Goal: Check status: Check status

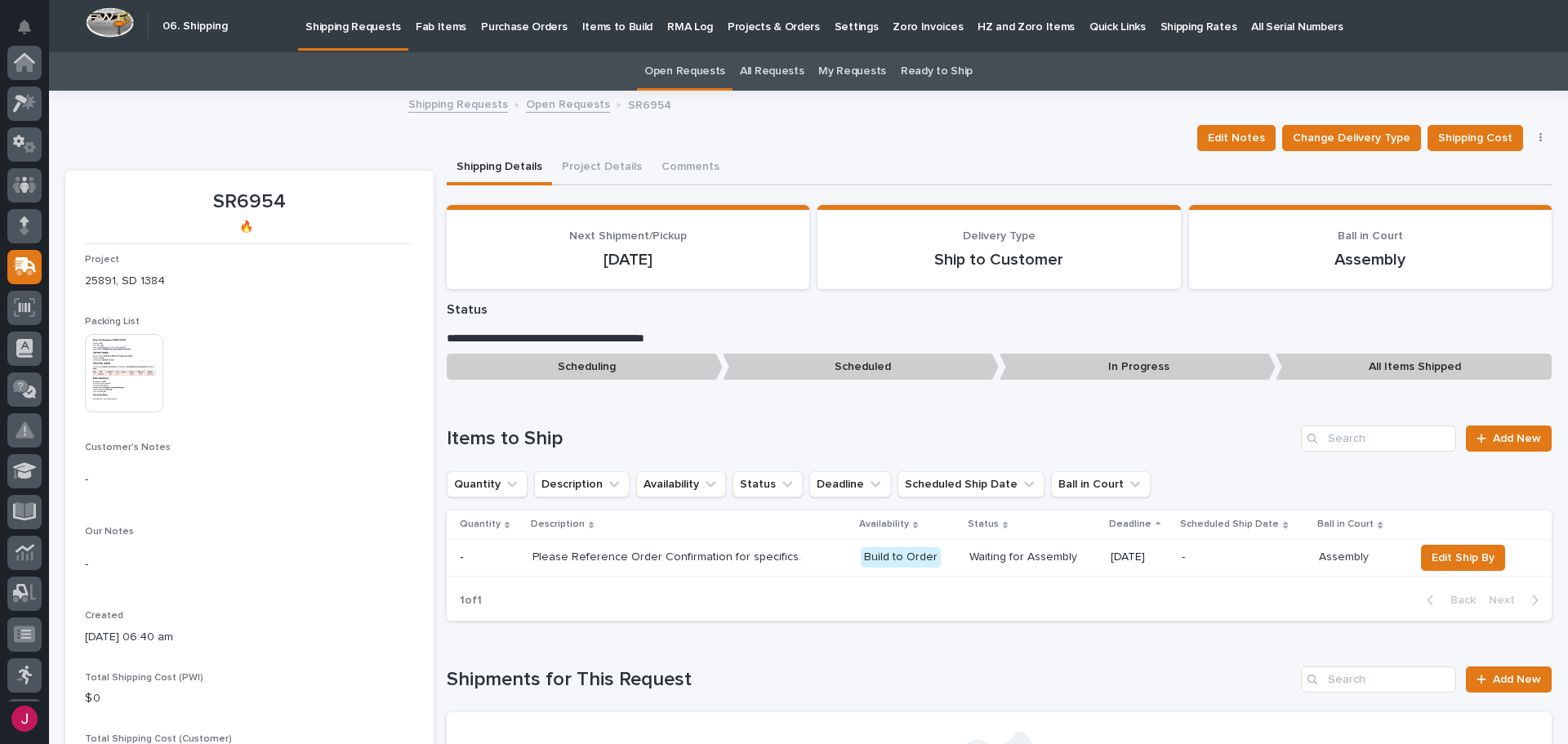
scroll to position [202, 0]
click at [431, 25] on p "Fab Items" at bounding box center [441, 16] width 50 height 34
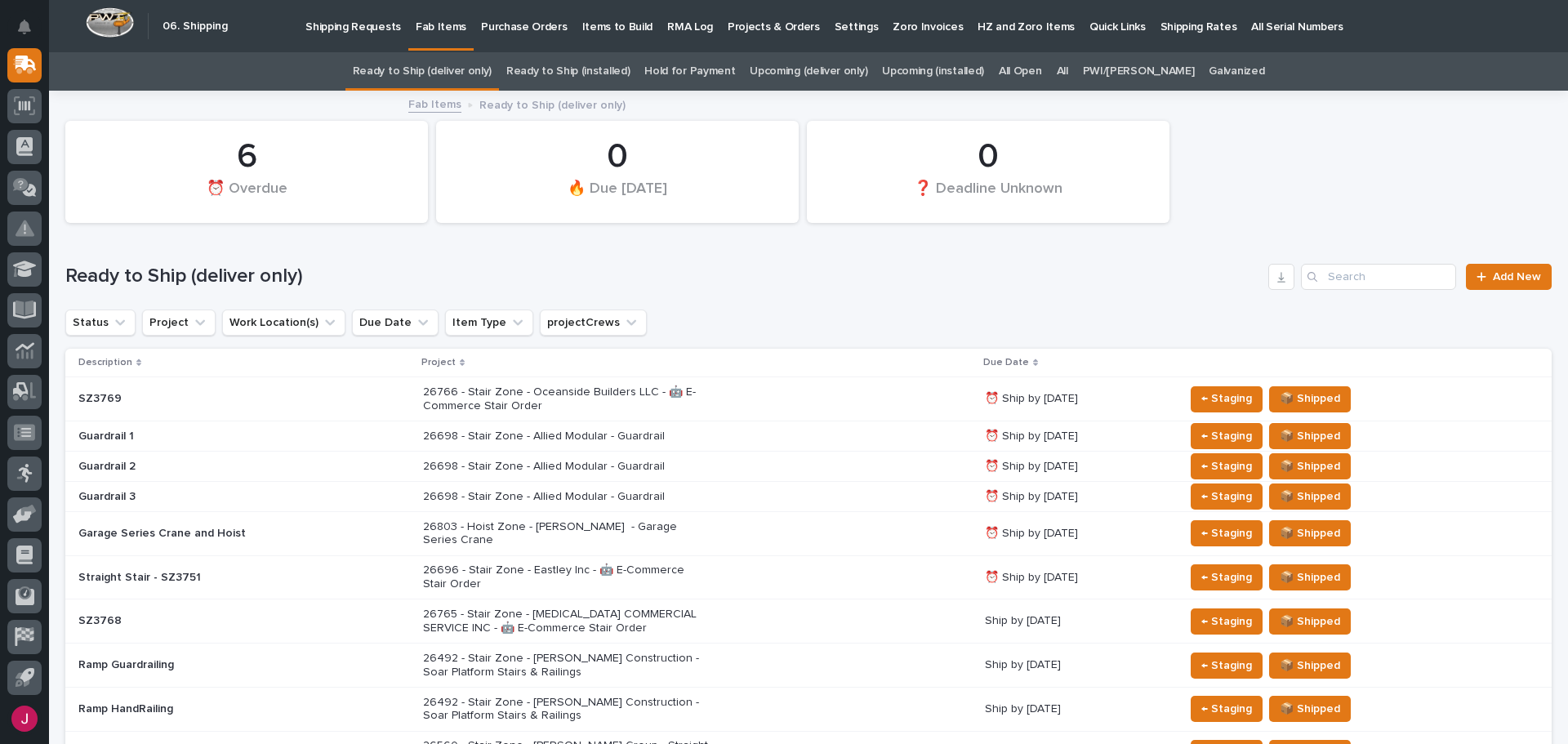
click at [826, 71] on link "Upcoming (deliver only)" at bounding box center [809, 72] width 118 height 39
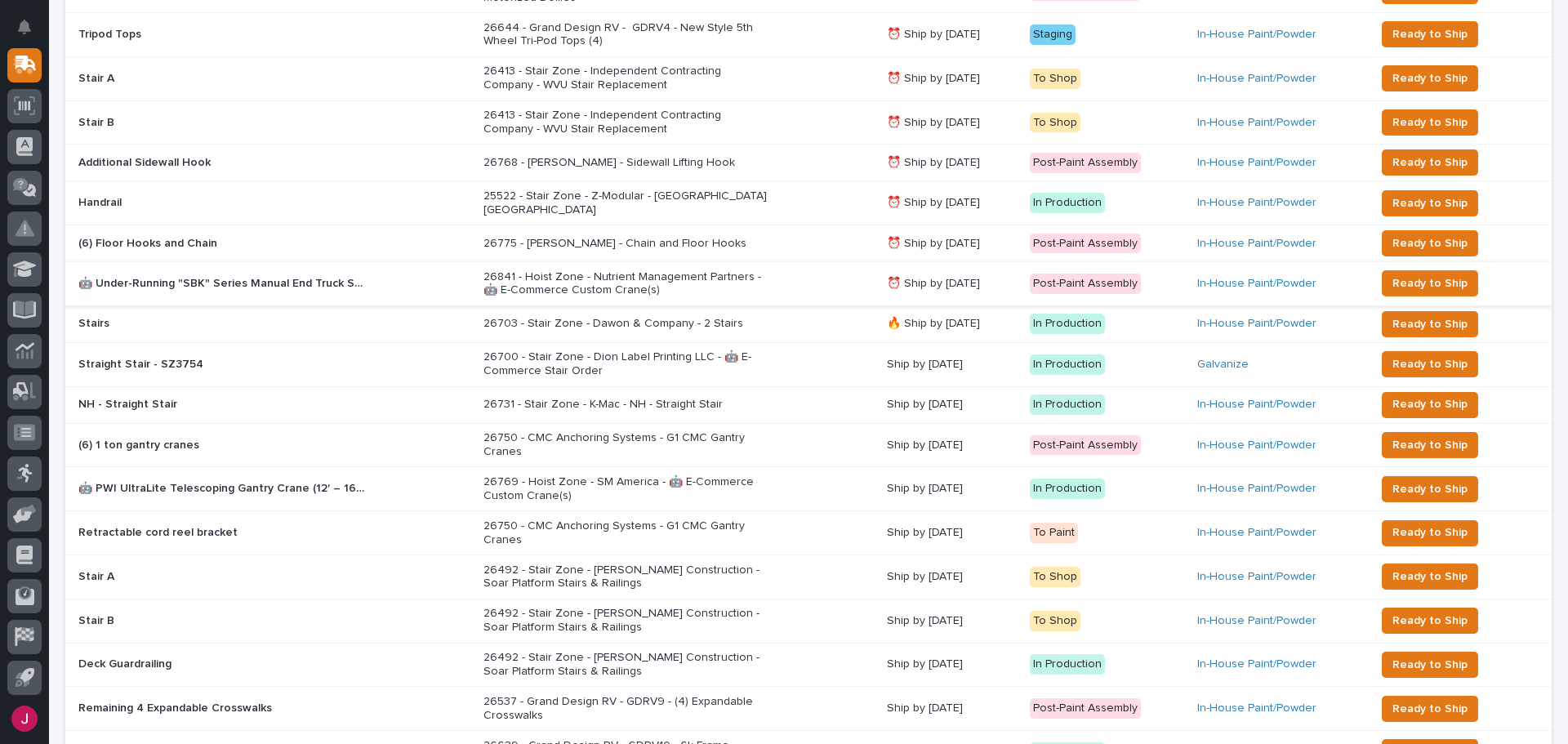
scroll to position [491, 0]
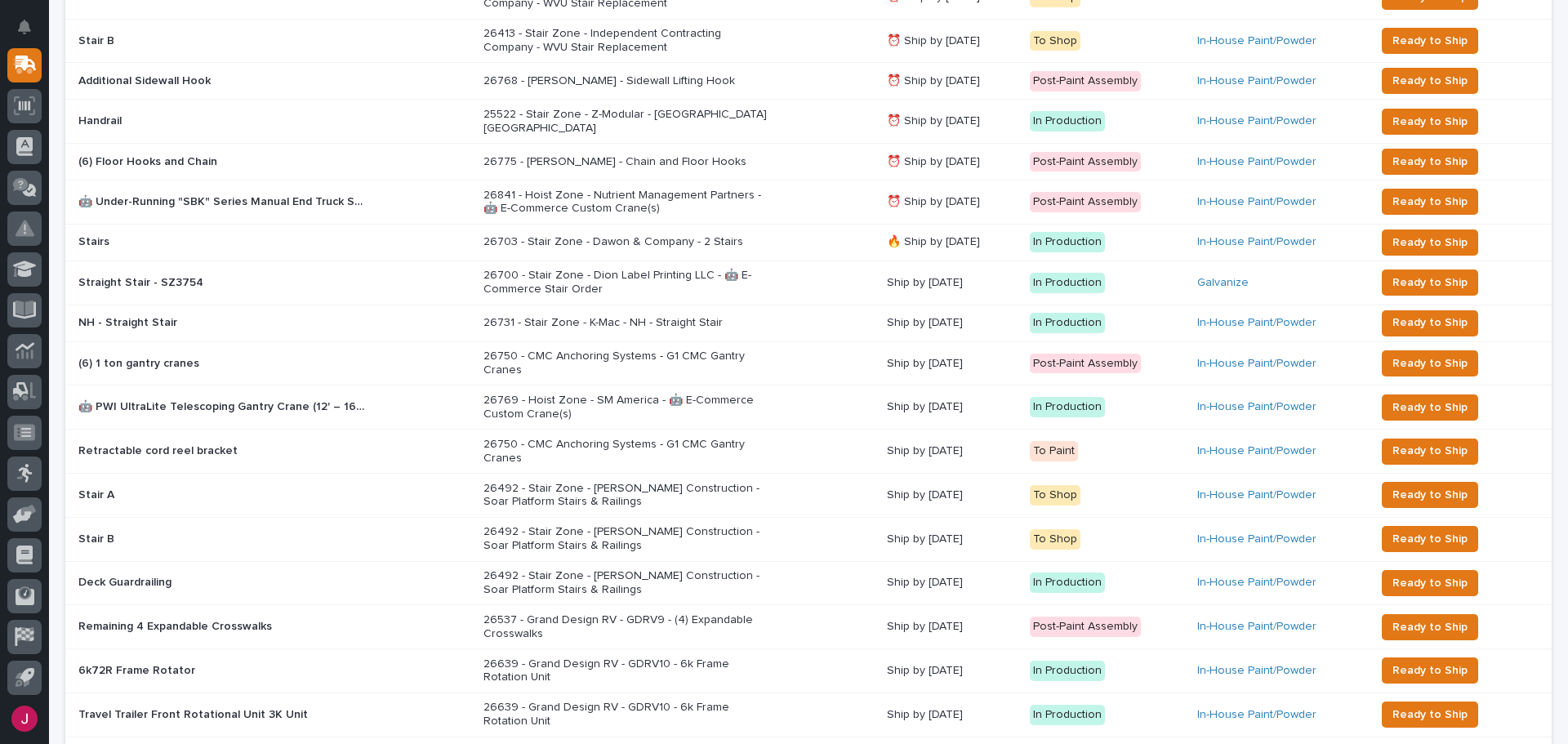
click at [822, 349] on div "26750 - CMC Anchoring Systems - G1 CMC Gantry Cranes" at bounding box center [678, 364] width 390 height 41
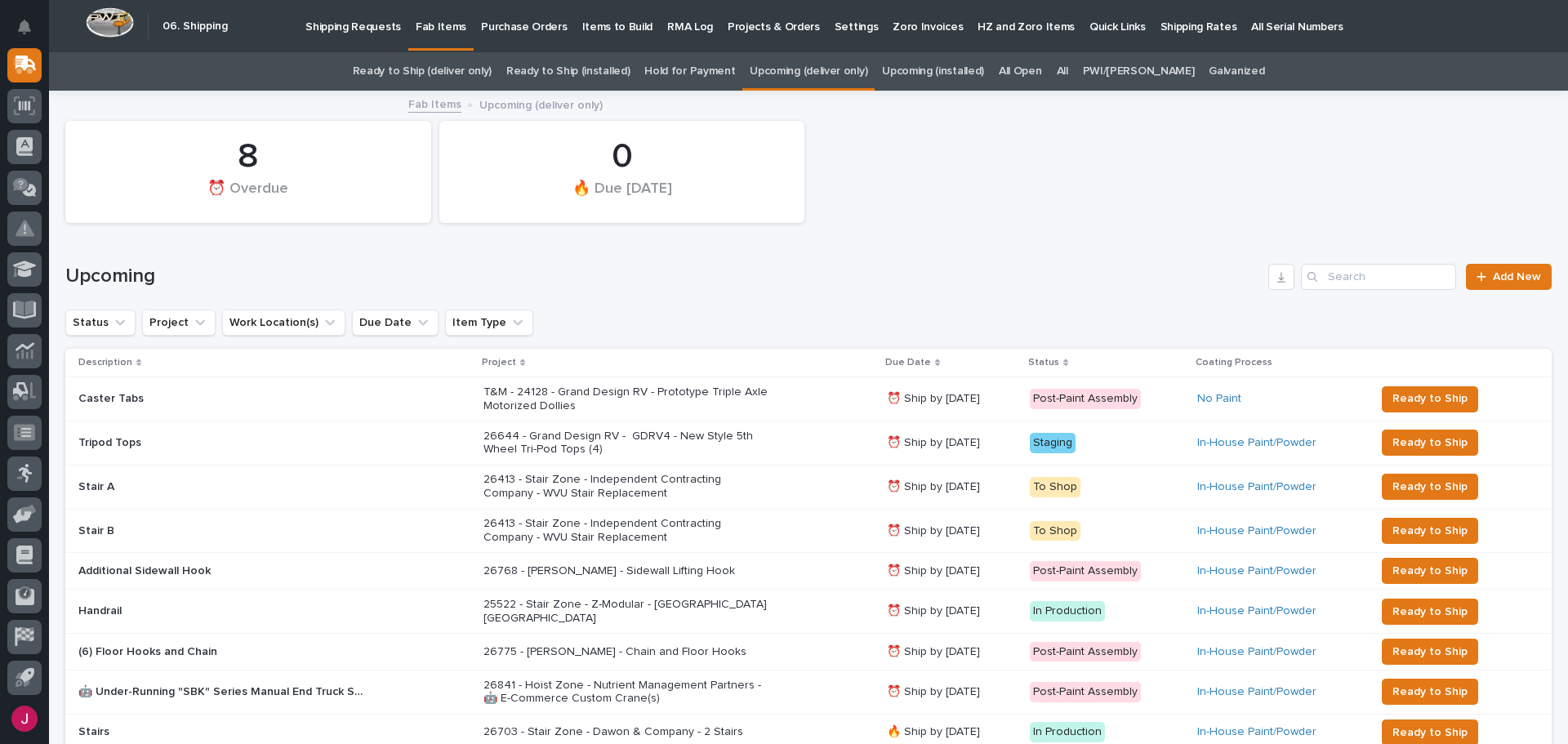
scroll to position [52, 0]
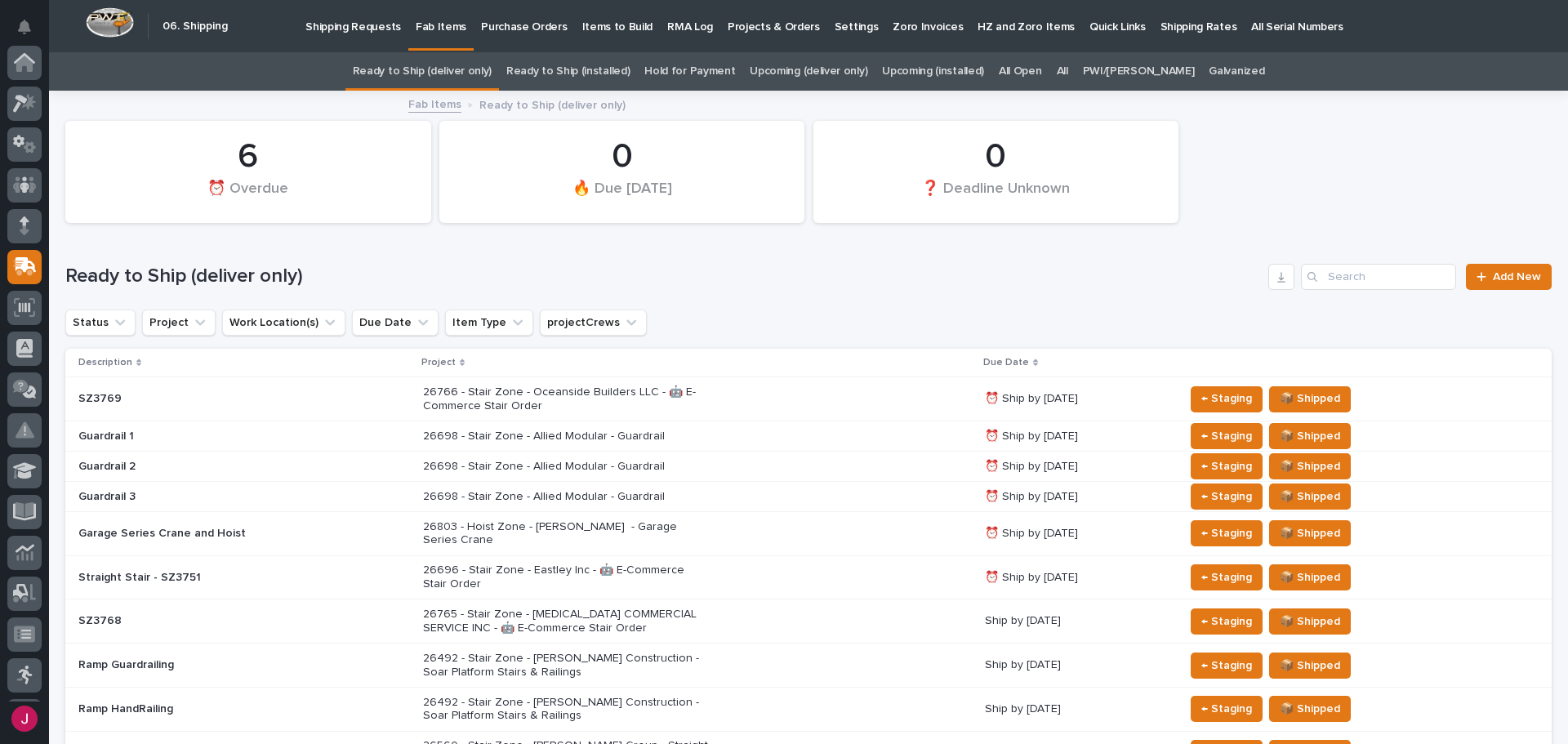
scroll to position [52, 0]
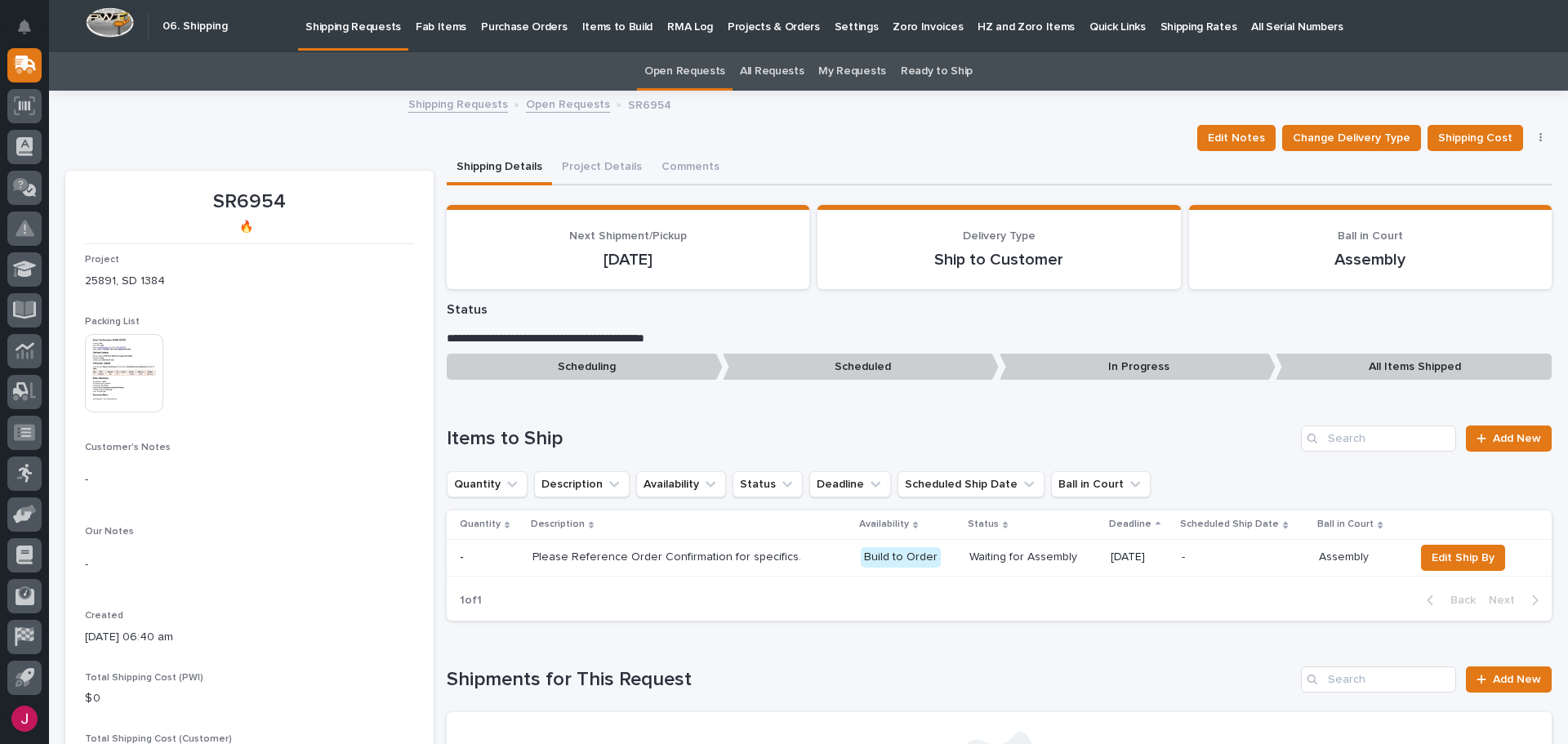
click at [439, 23] on p "Fab Items" at bounding box center [441, 16] width 50 height 34
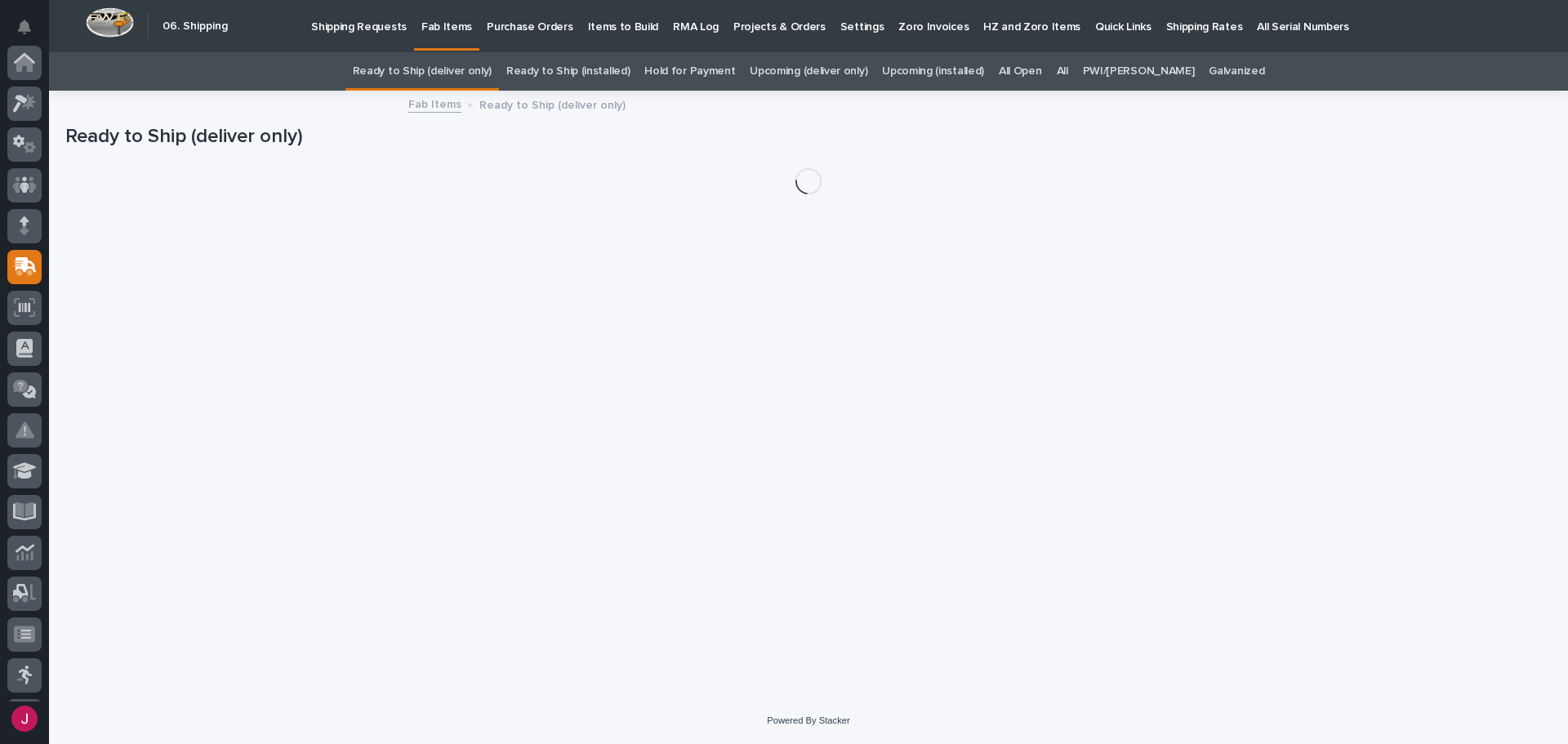
scroll to position [202, 0]
click at [1068, 66] on link "All" at bounding box center [1062, 72] width 12 height 39
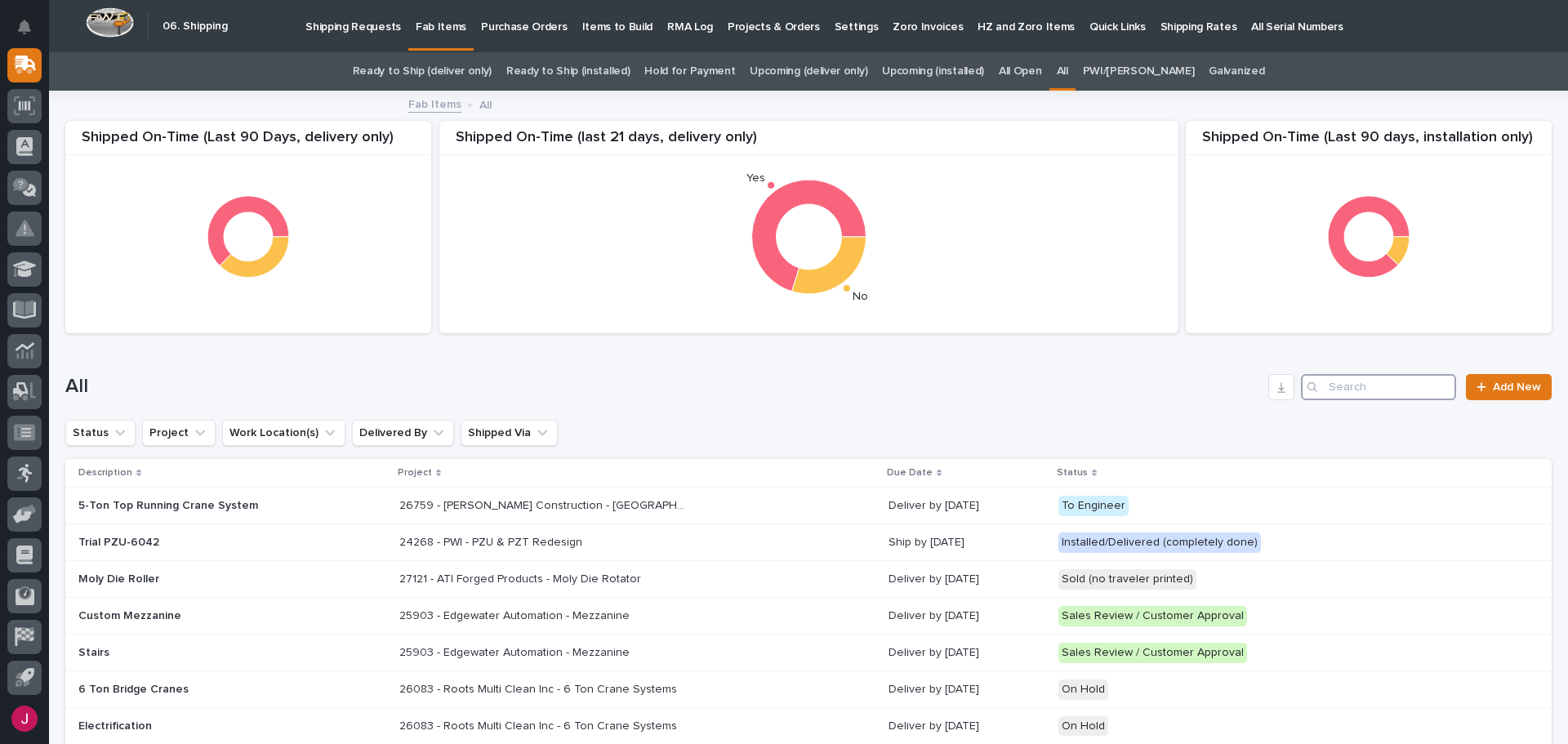
click at [1357, 385] on input "Search" at bounding box center [1378, 387] width 155 height 26
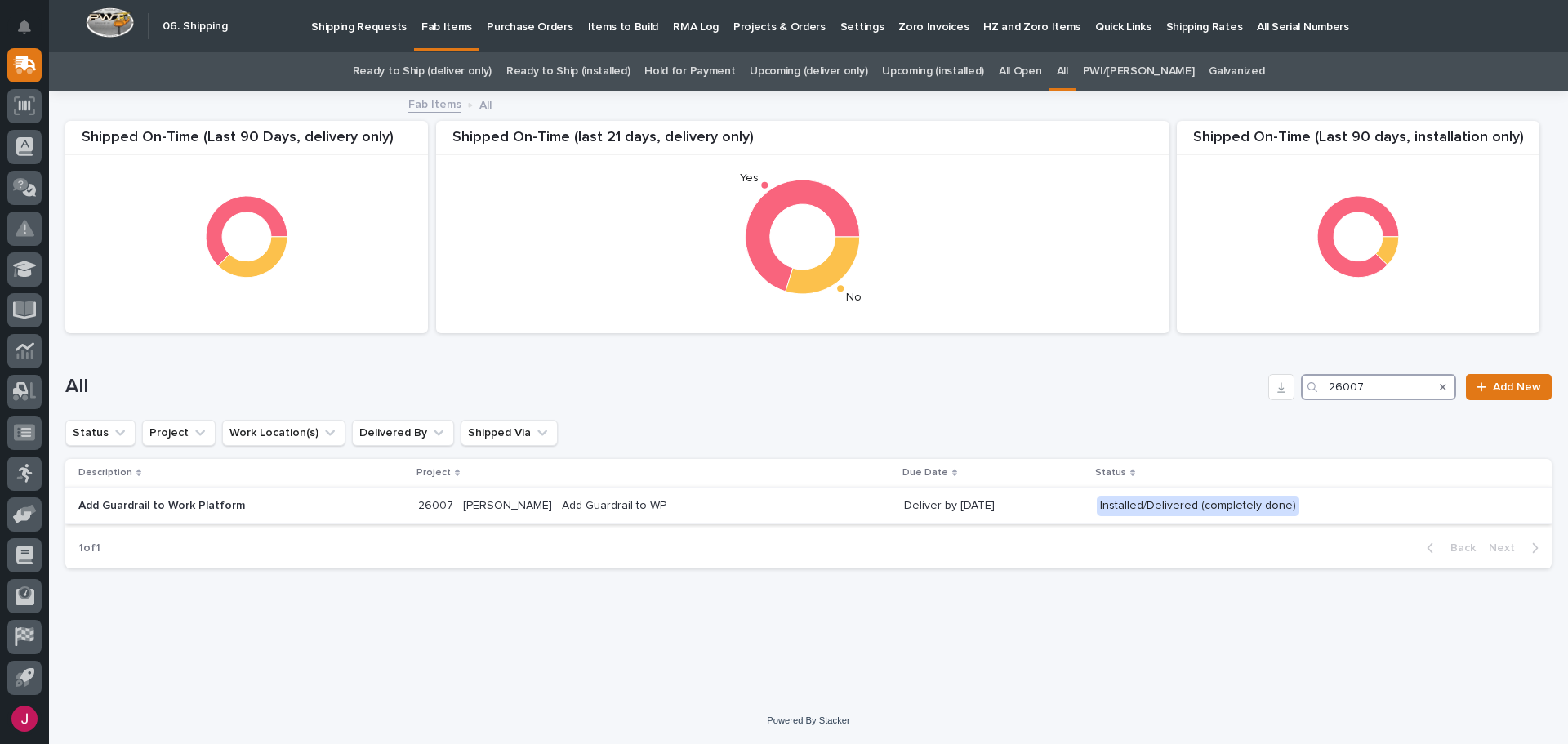
type input "26007"
click at [577, 507] on p "26007 - [PERSON_NAME] - Add Guardrail to WP" at bounding box center [544, 504] width 251 height 17
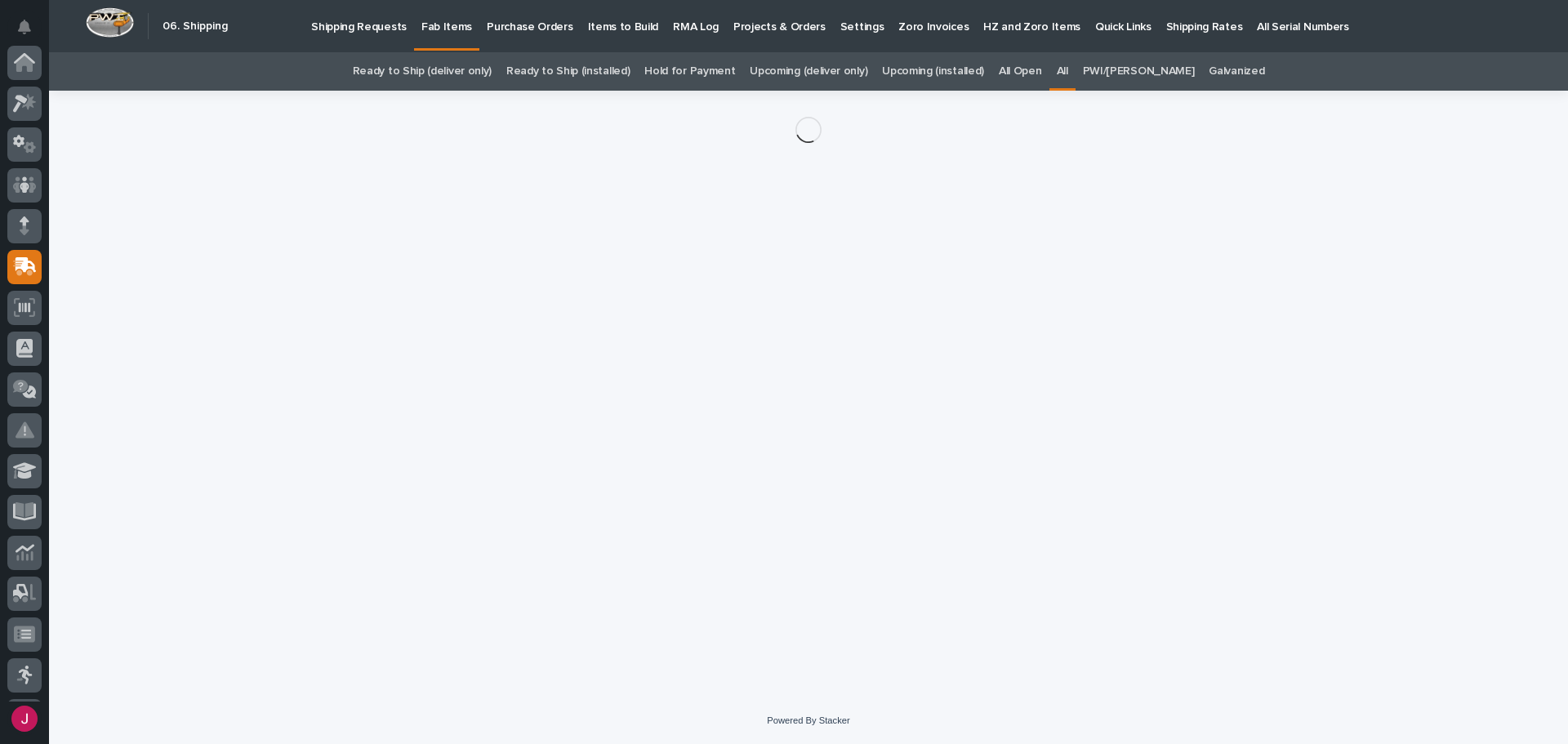
scroll to position [202, 0]
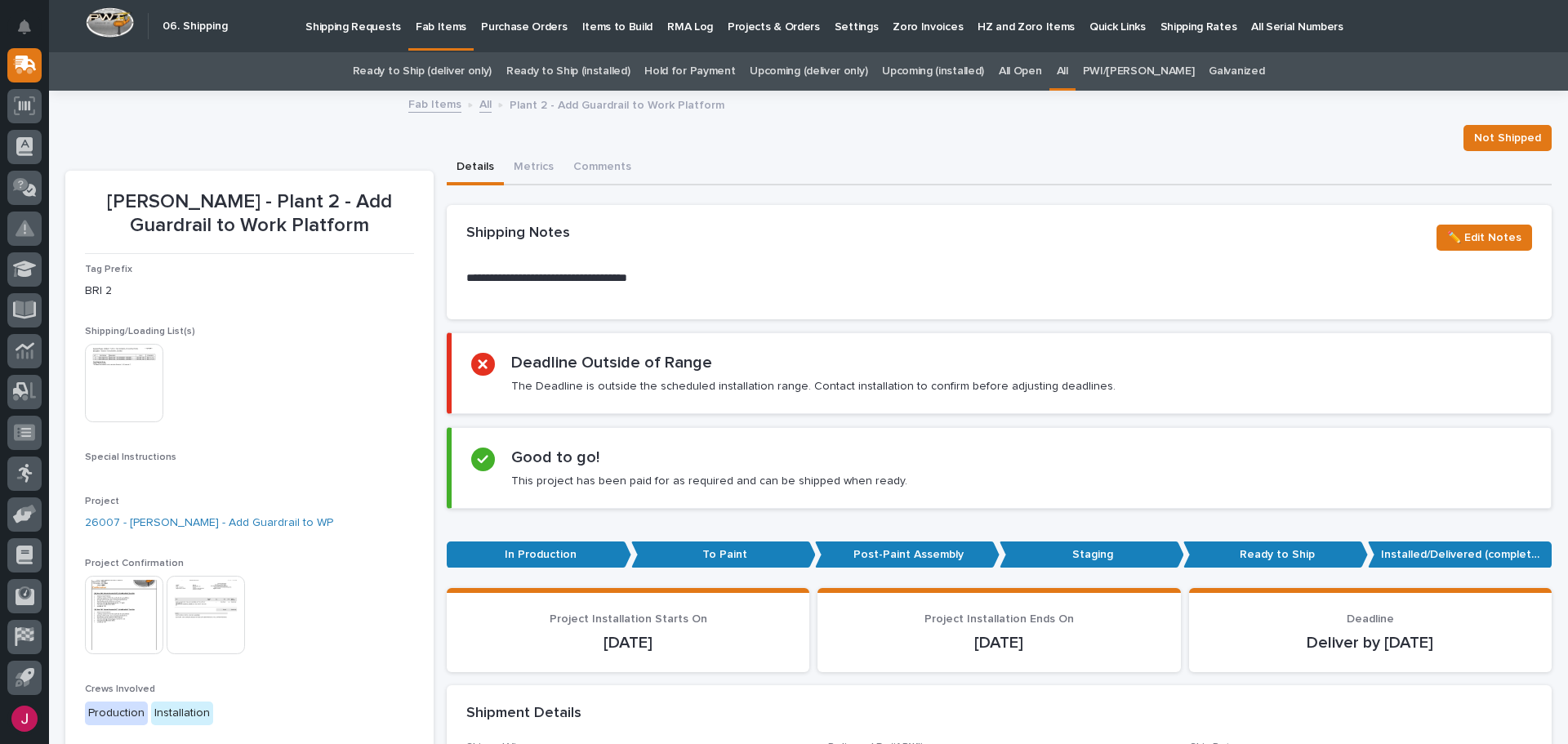
click at [129, 373] on img at bounding box center [124, 382] width 78 height 78
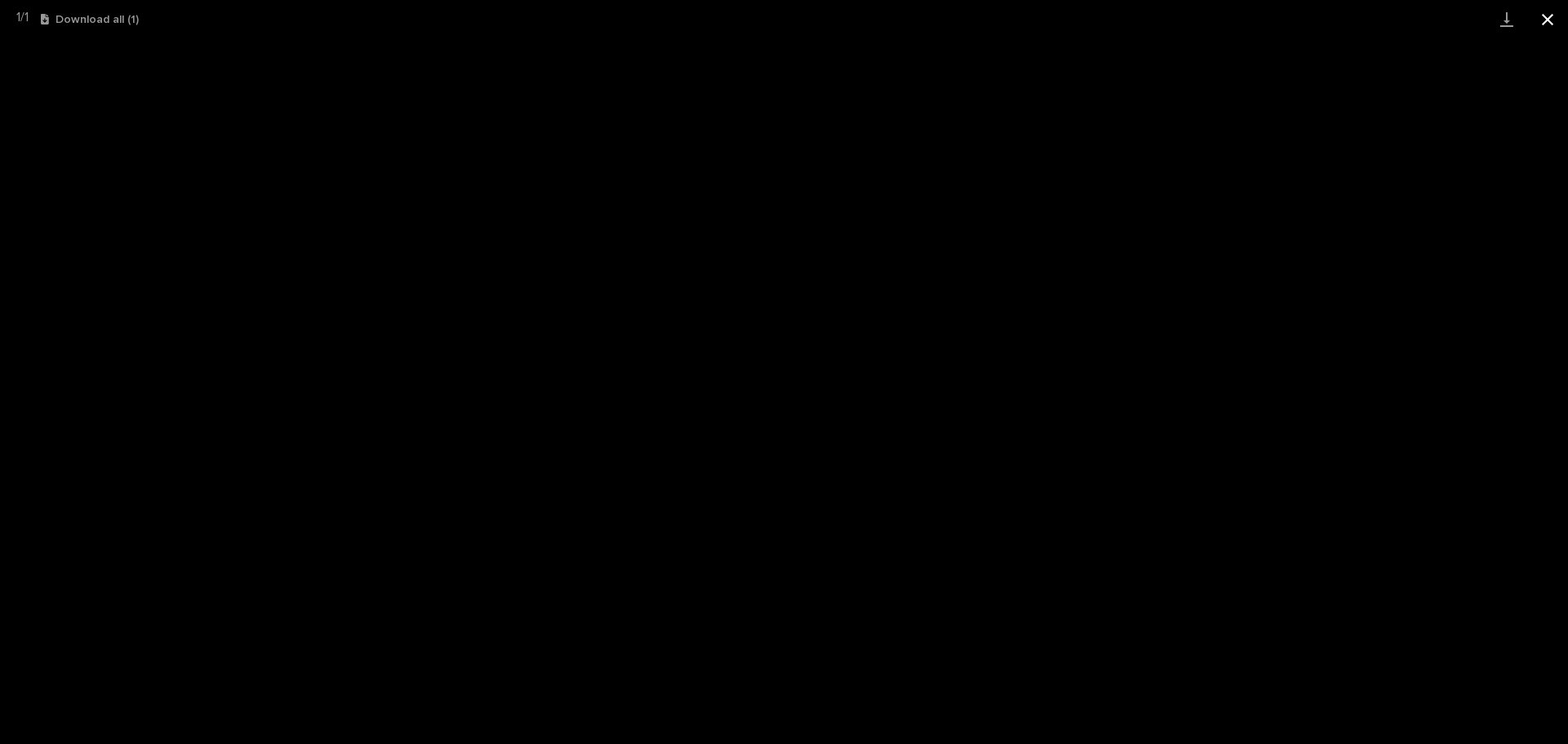
click at [1550, 22] on button "Close gallery" at bounding box center [1548, 19] width 41 height 39
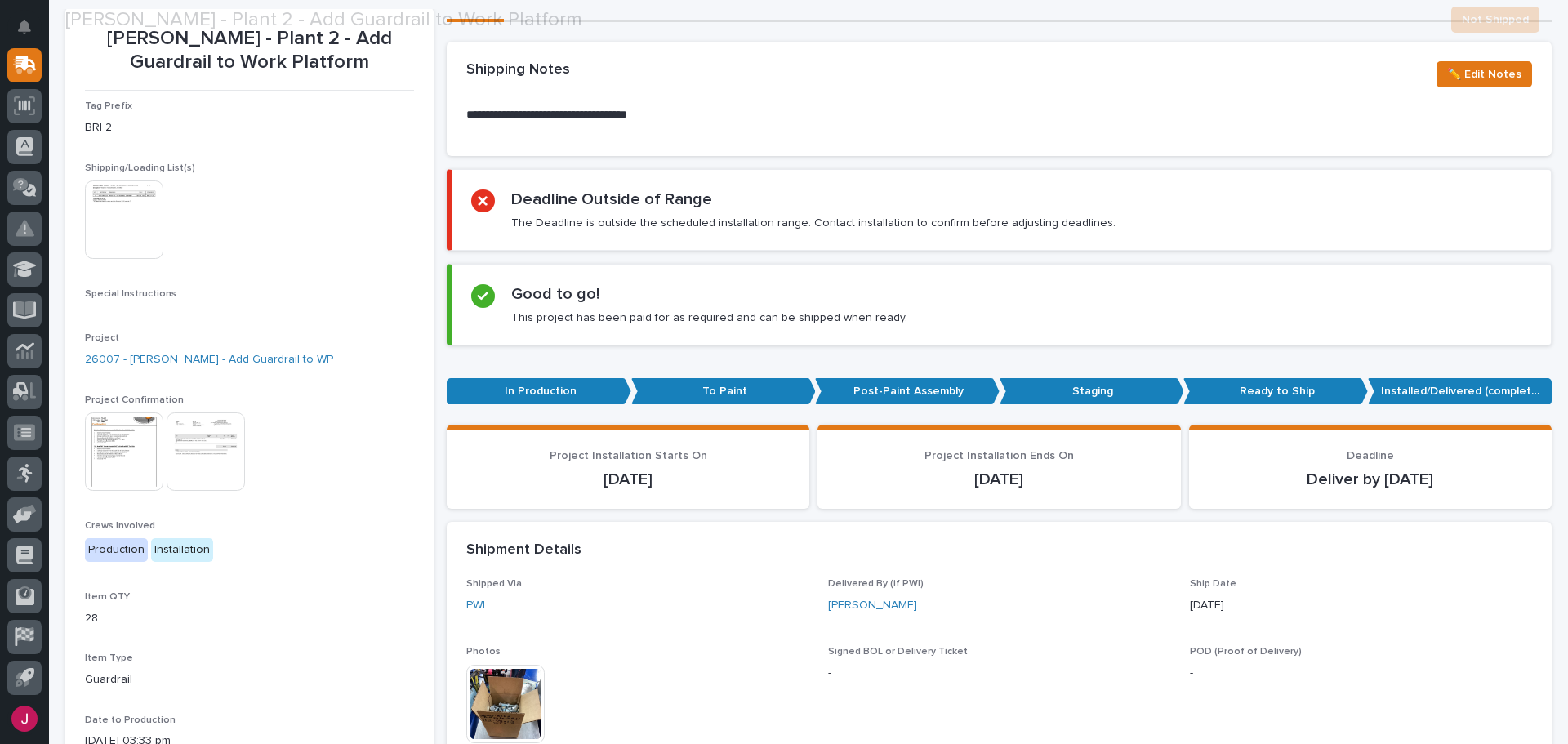
scroll to position [491, 0]
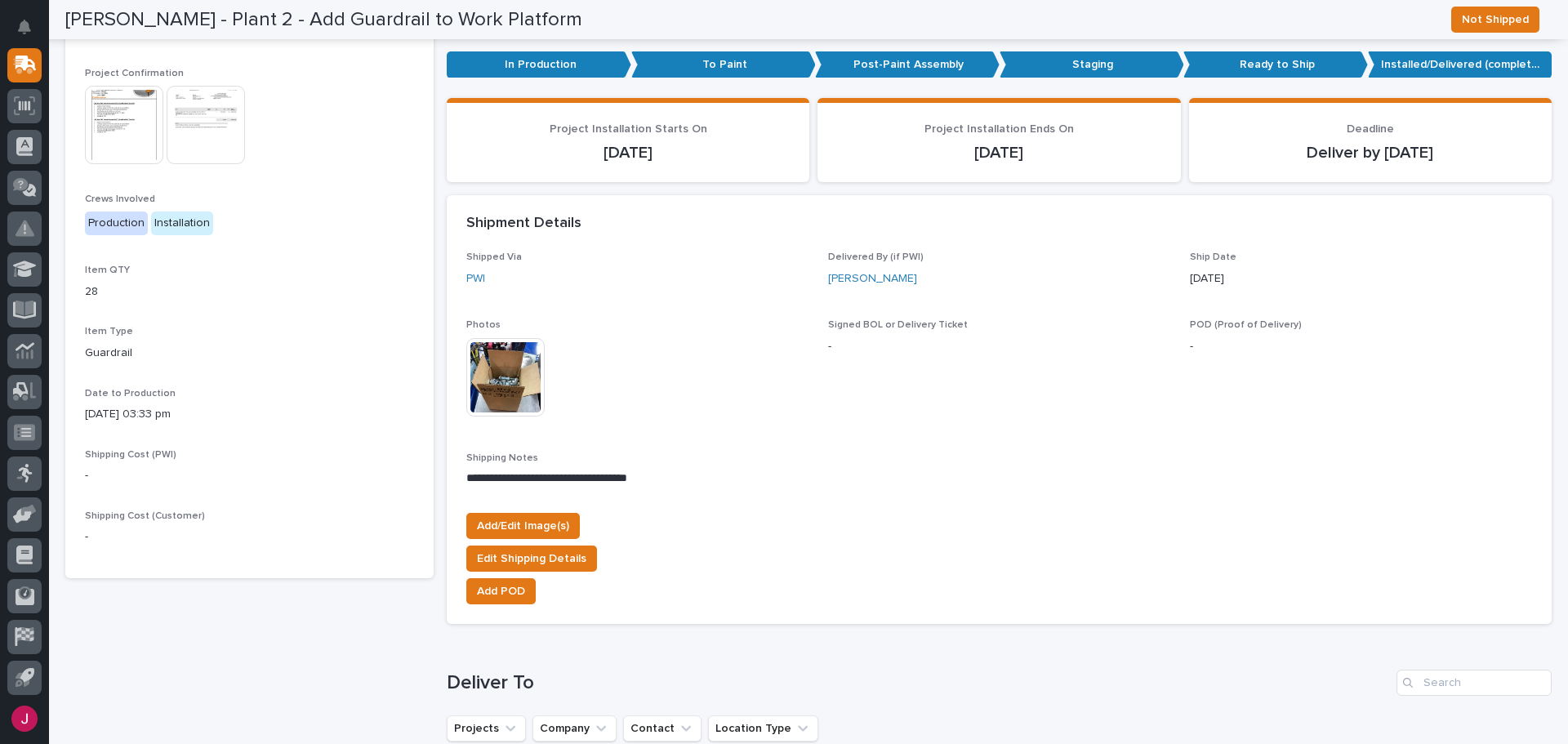
click at [529, 396] on img at bounding box center [505, 377] width 78 height 78
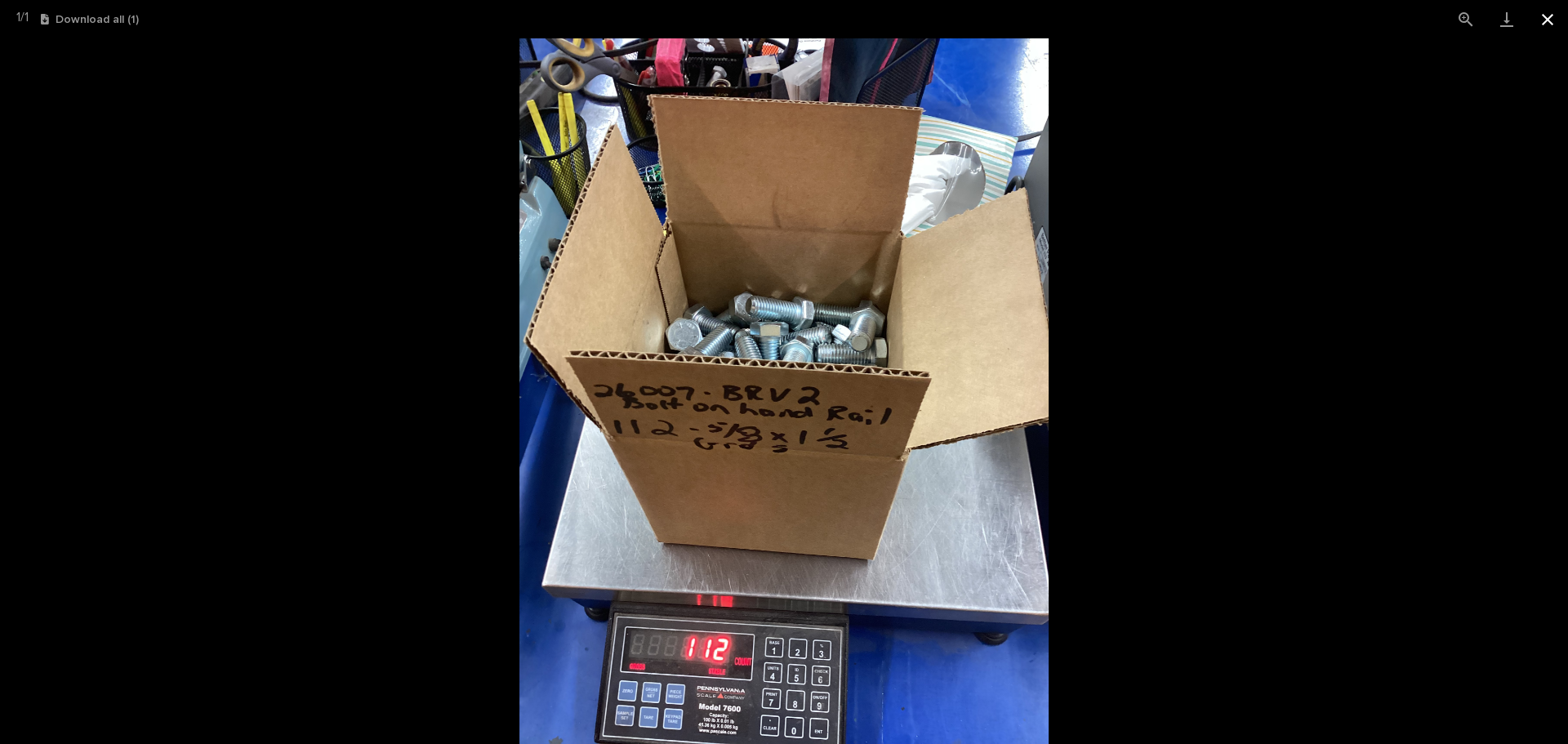
click at [1548, 14] on button "Close gallery" at bounding box center [1548, 19] width 41 height 39
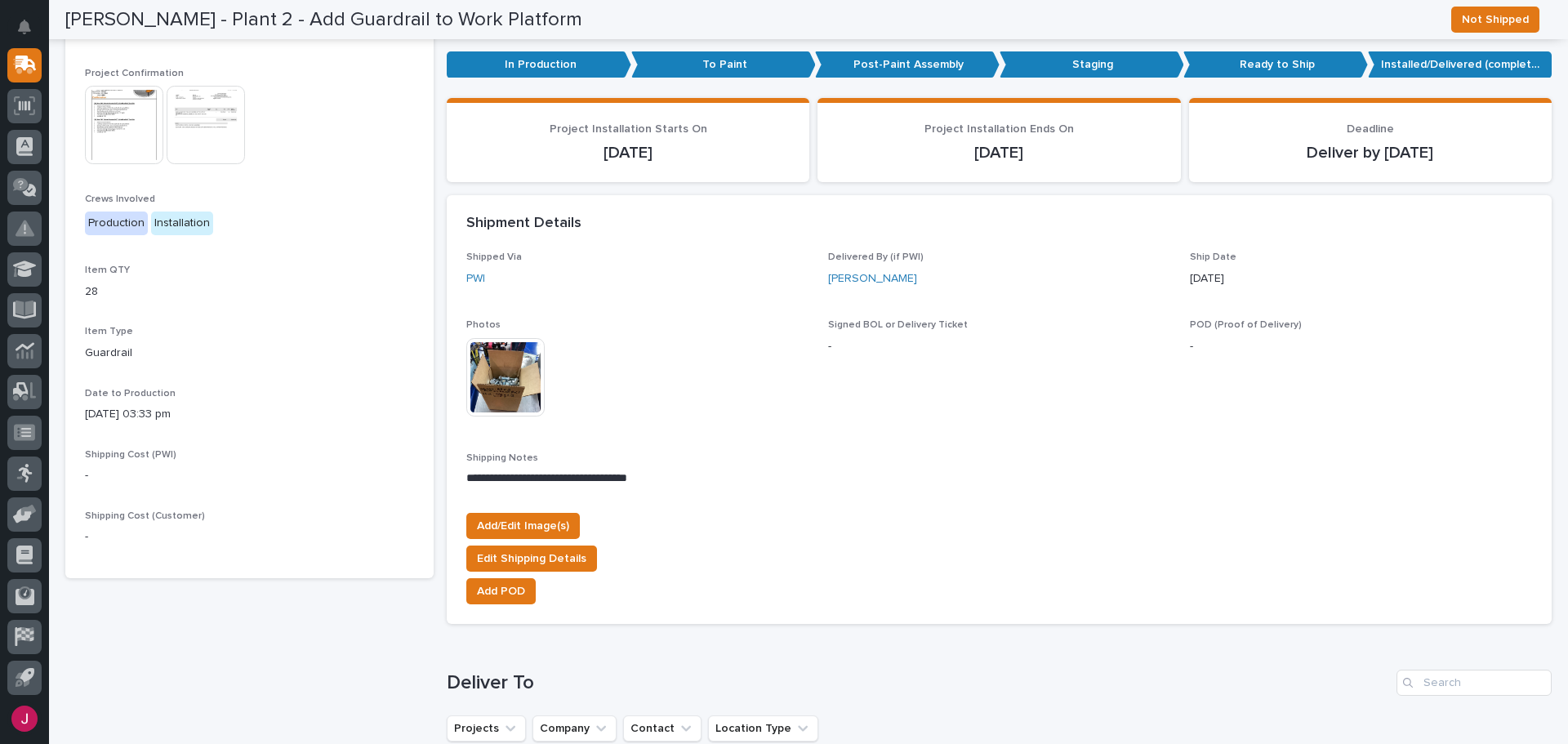
scroll to position [0, 0]
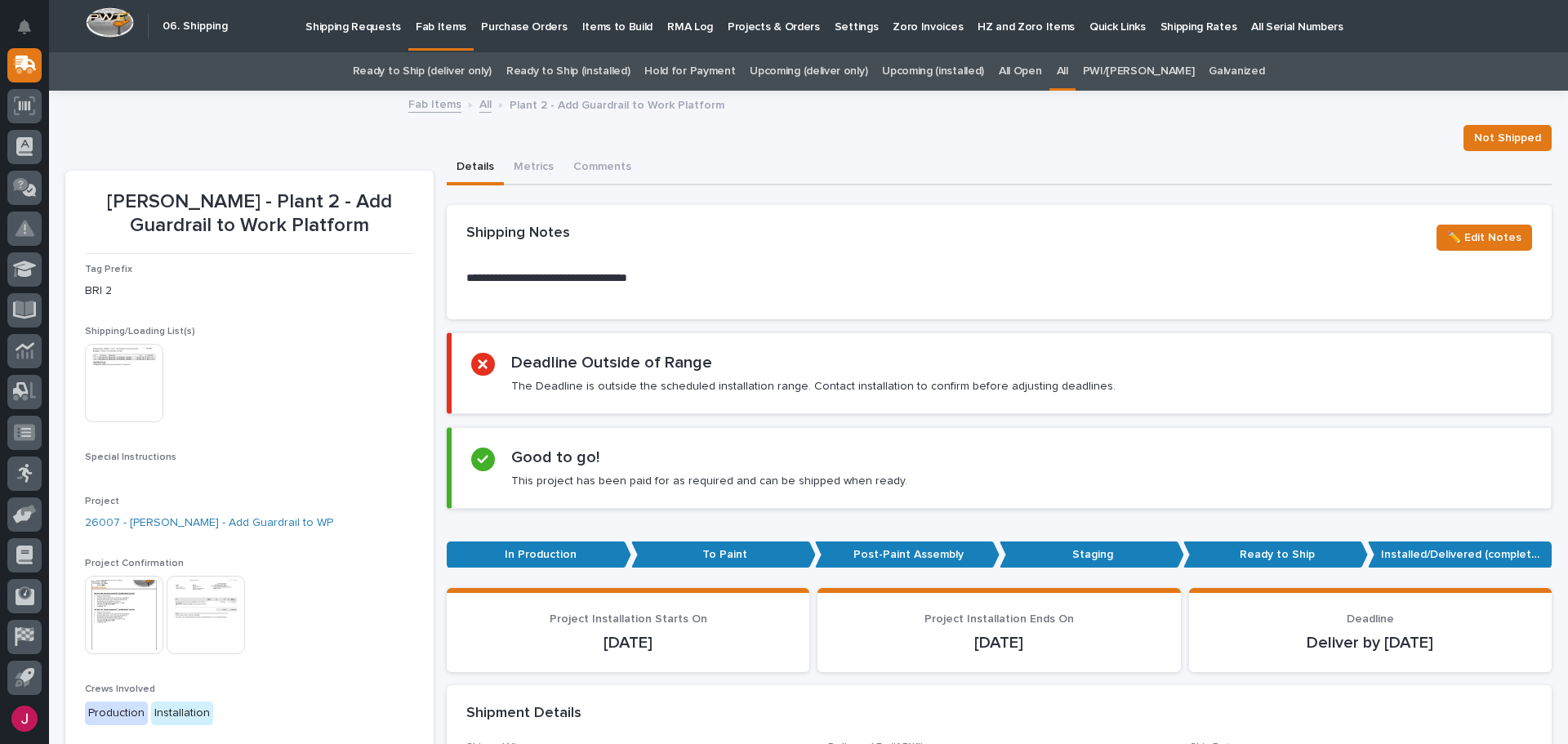
click at [127, 375] on img at bounding box center [124, 382] width 78 height 78
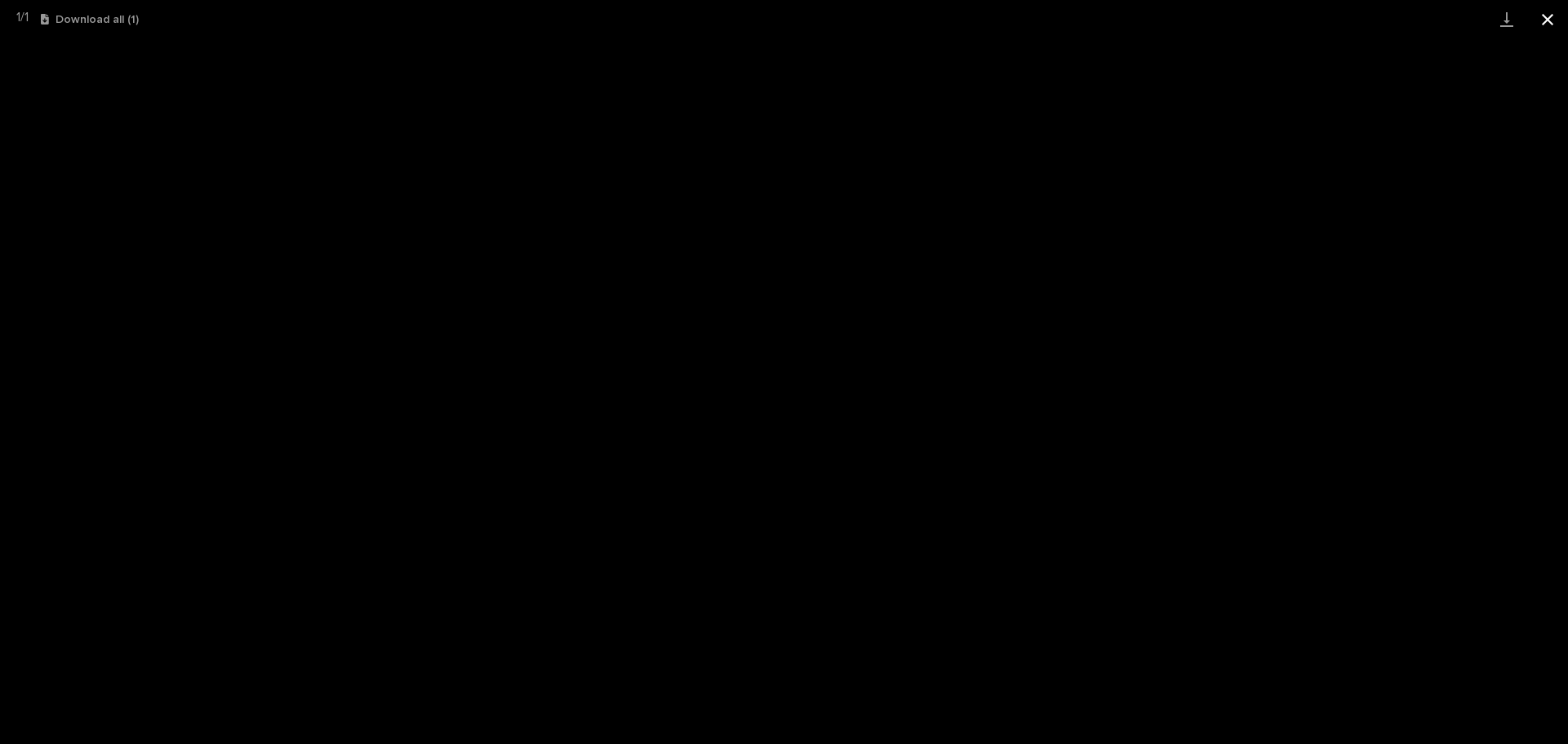
click at [1541, 19] on button "Close gallery" at bounding box center [1548, 19] width 41 height 39
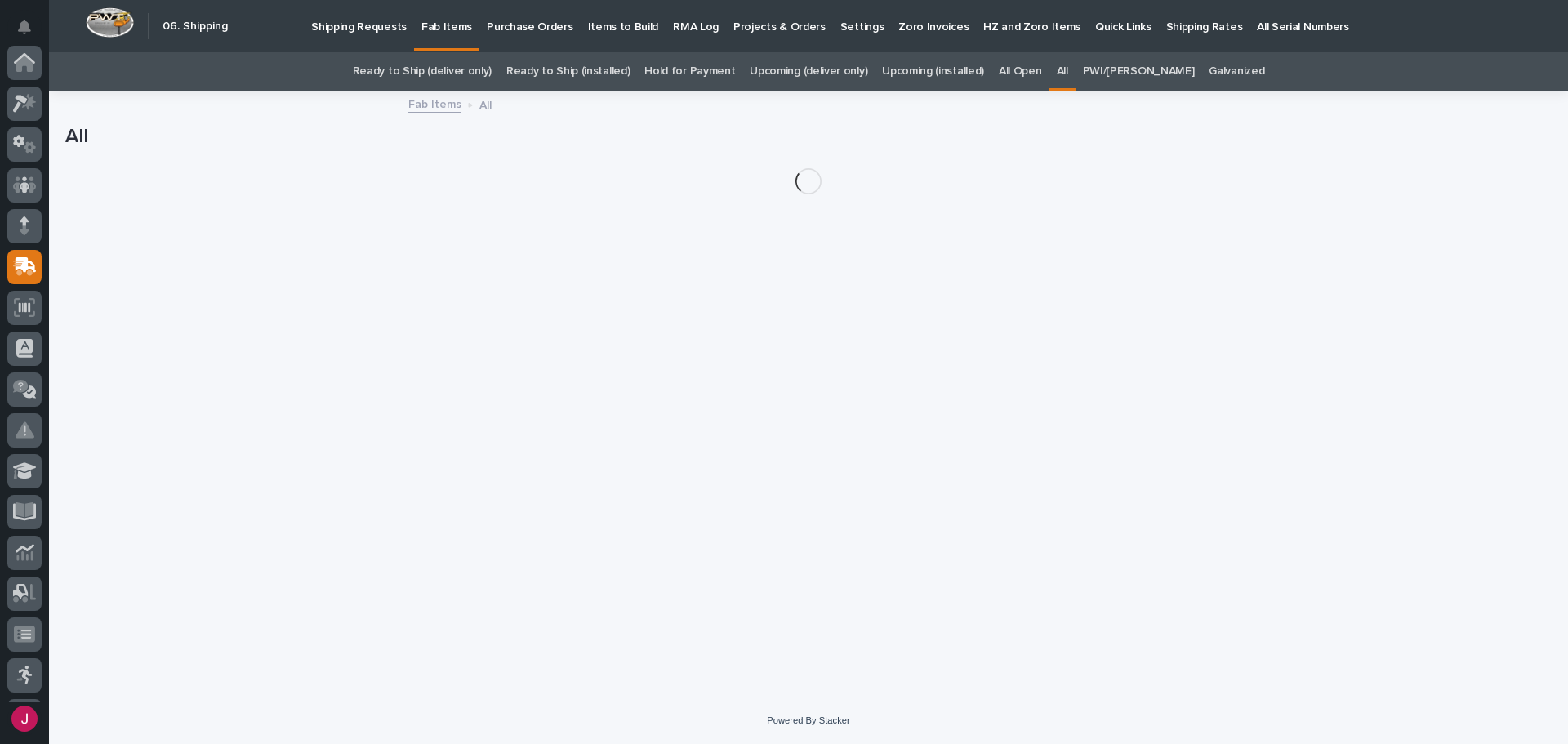
scroll to position [202, 0]
